Goal: Navigation & Orientation: Find specific page/section

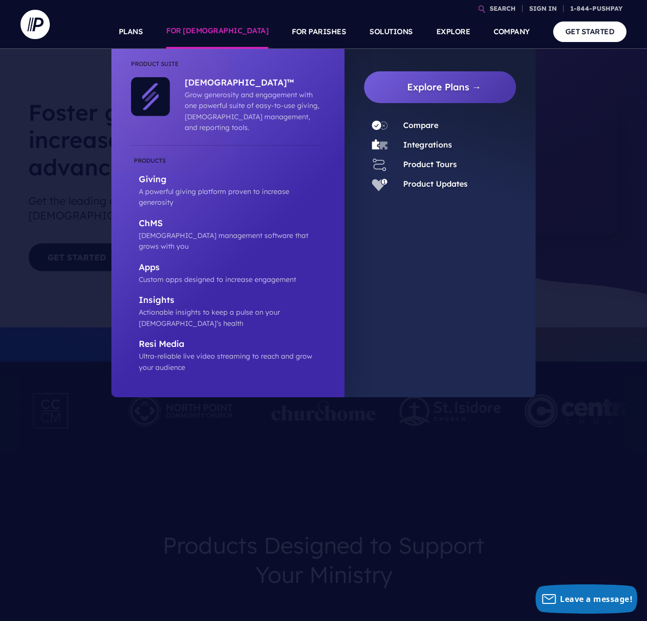
click at [247, 30] on link "FOR [DEMOGRAPHIC_DATA]" at bounding box center [217, 32] width 102 height 34
click at [154, 174] on p "Giving" at bounding box center [232, 180] width 186 height 12
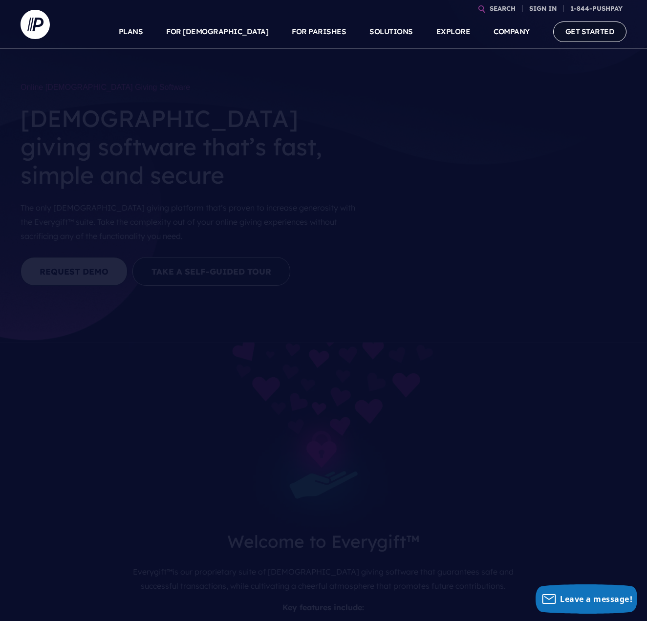
click at [581, 31] on link "GET STARTED" at bounding box center [590, 31] width 74 height 20
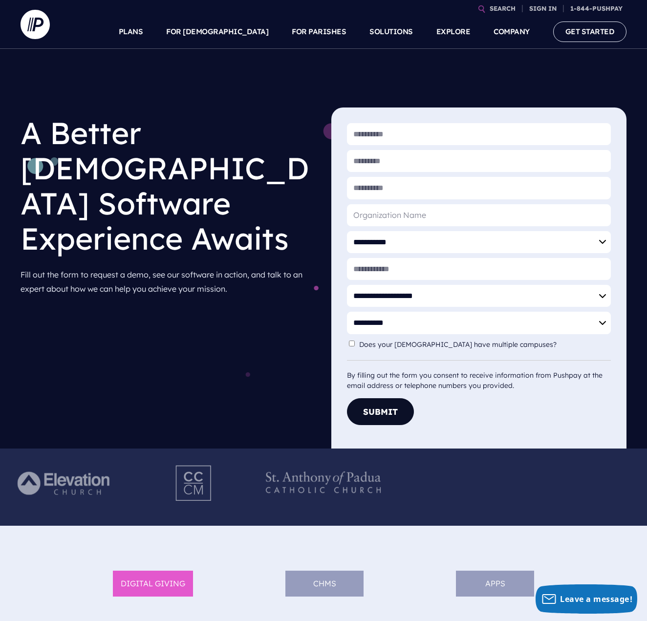
click at [488, 583] on li "APPS" at bounding box center [495, 583] width 78 height 26
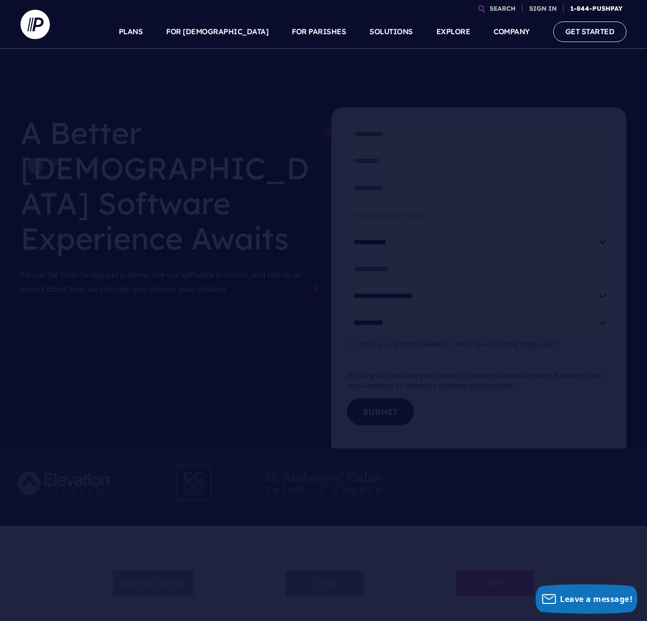
click at [596, 7] on link "1-844-PUSHPAY" at bounding box center [596, 8] width 60 height 17
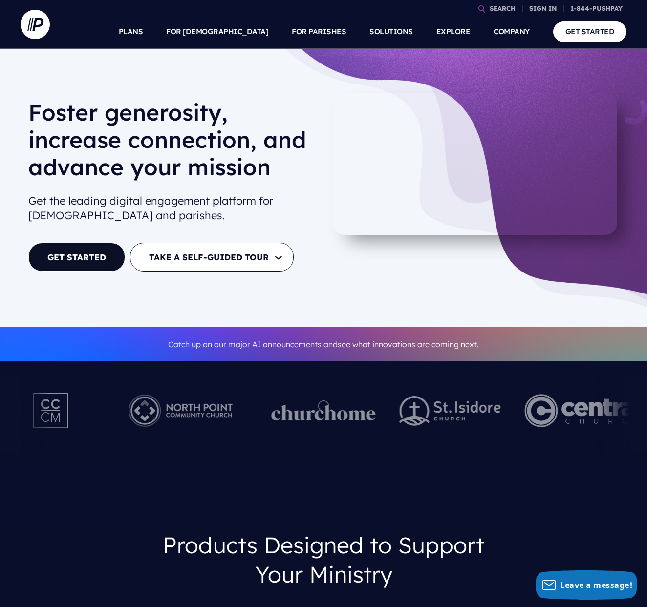
drag, startPoint x: 644, startPoint y: 136, endPoint x: 624, endPoint y: 145, distance: 21.4
click at [632, 139] on div "Foster generosity, increase connection, and advance your mission Get the leadin…" at bounding box center [323, 188] width 647 height 278
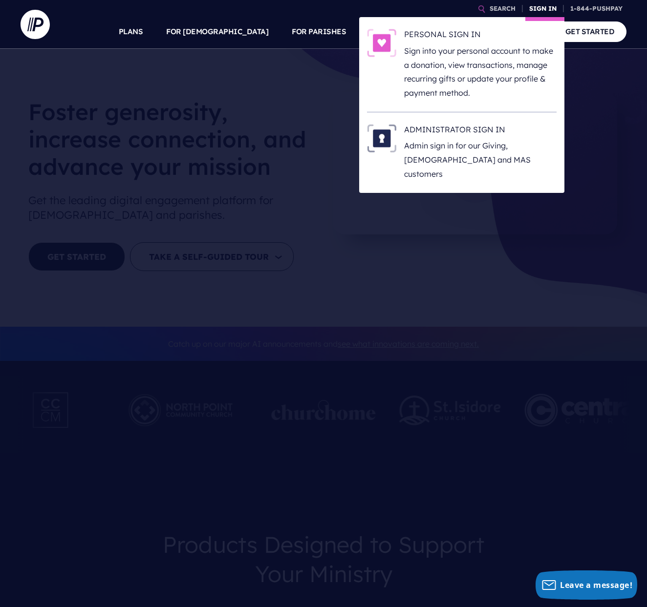
scroll to position [0, 0]
click at [537, 5] on link "SIGN IN" at bounding box center [542, 8] width 35 height 17
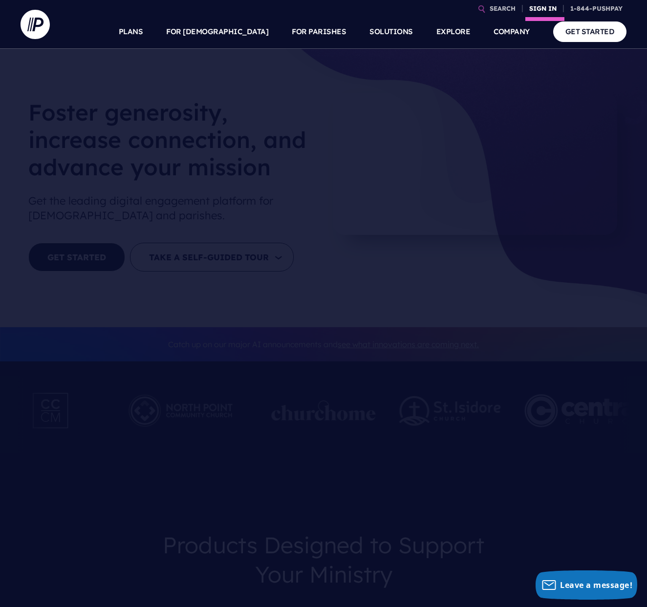
click at [537, 8] on link "SIGN IN" at bounding box center [542, 8] width 35 height 17
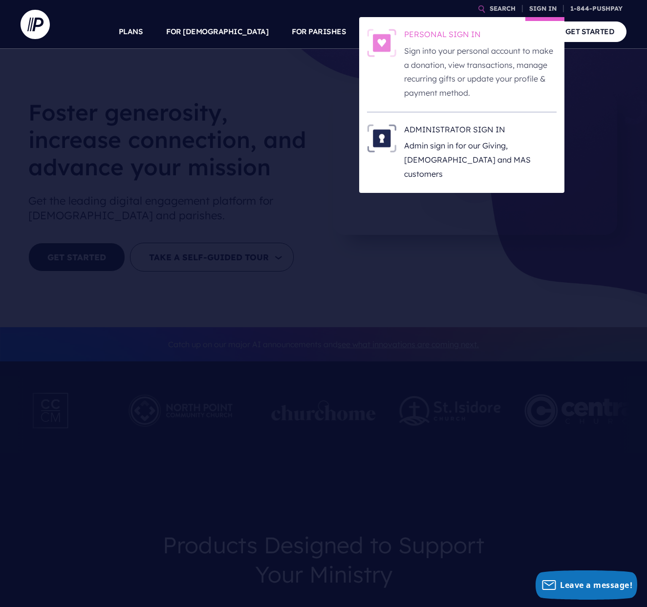
click at [386, 38] on img at bounding box center [381, 43] width 29 height 28
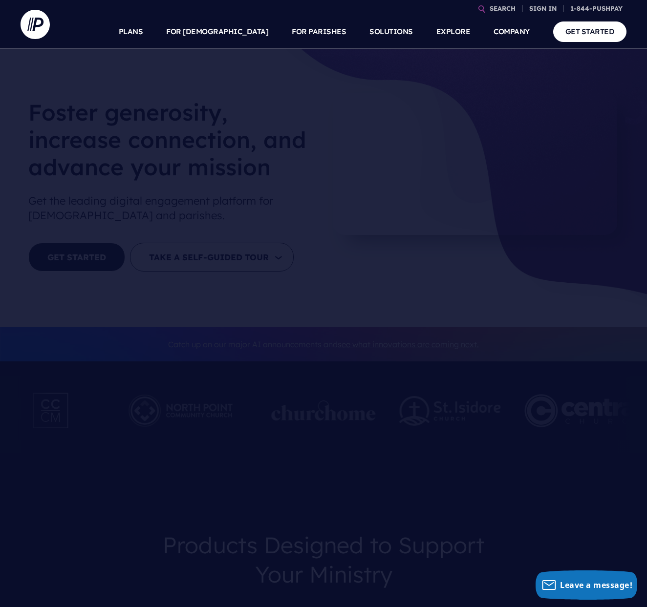
click at [445, 12] on ul "SEARCH SIGN IN PERSONAL SIGN IN" at bounding box center [343, 7] width 566 height 15
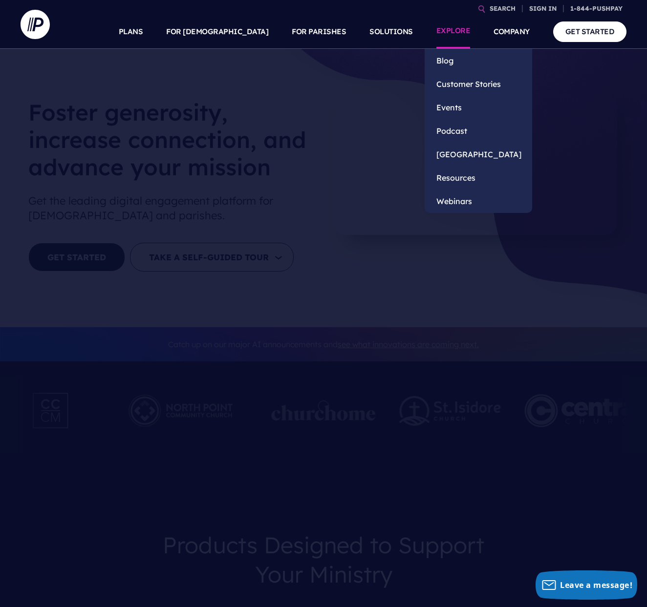
click at [440, 17] on link "EXPLORE" at bounding box center [453, 32] width 34 height 34
